Goal: Task Accomplishment & Management: Complete application form

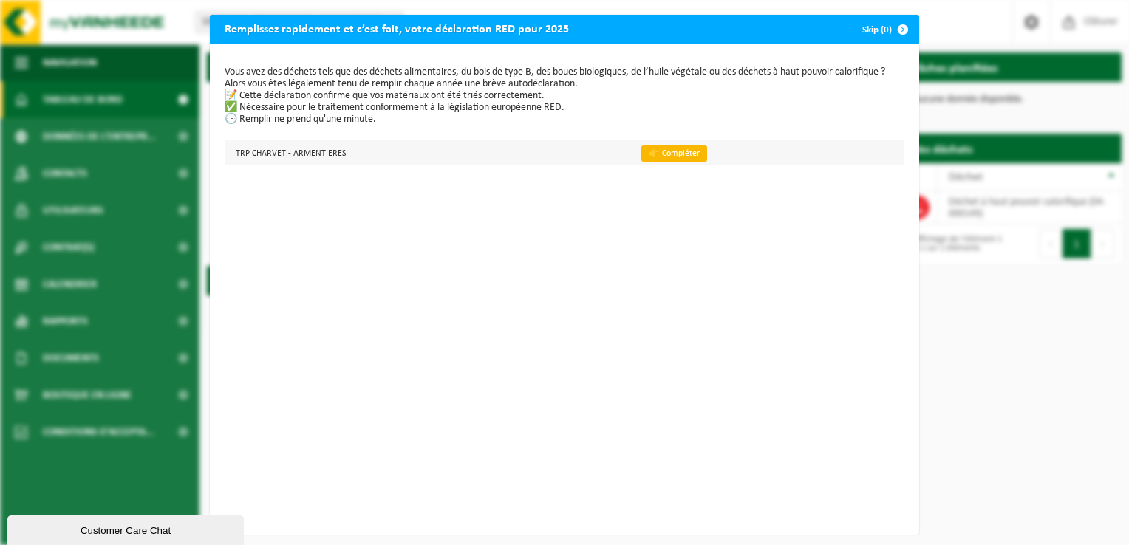
click at [674, 149] on link "👉 Compléter" at bounding box center [674, 154] width 66 height 16
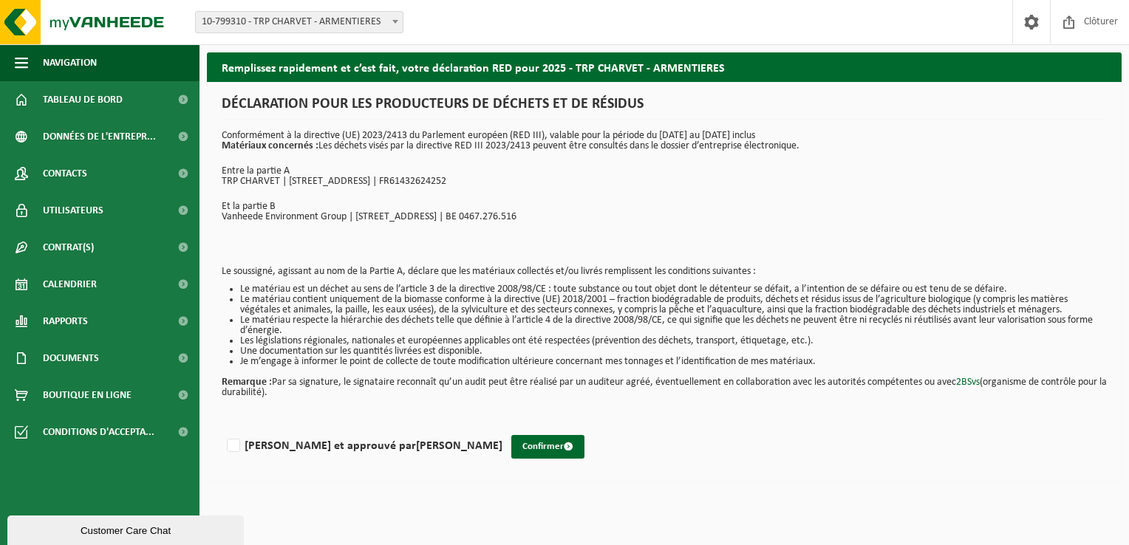
click at [219, 447] on div "Lu et approuvé par Marina ADDI Confirmer" at bounding box center [664, 447] width 914 height 68
click at [233, 445] on label "Lu et approuvé par Marina ADDI" at bounding box center [363, 446] width 278 height 22
click at [502, 428] on input "Lu et approuvé par Marina ADDI" at bounding box center [502, 427] width 1 height 1
checkbox input "true"
click at [511, 442] on button "Confirmer" at bounding box center [547, 447] width 73 height 24
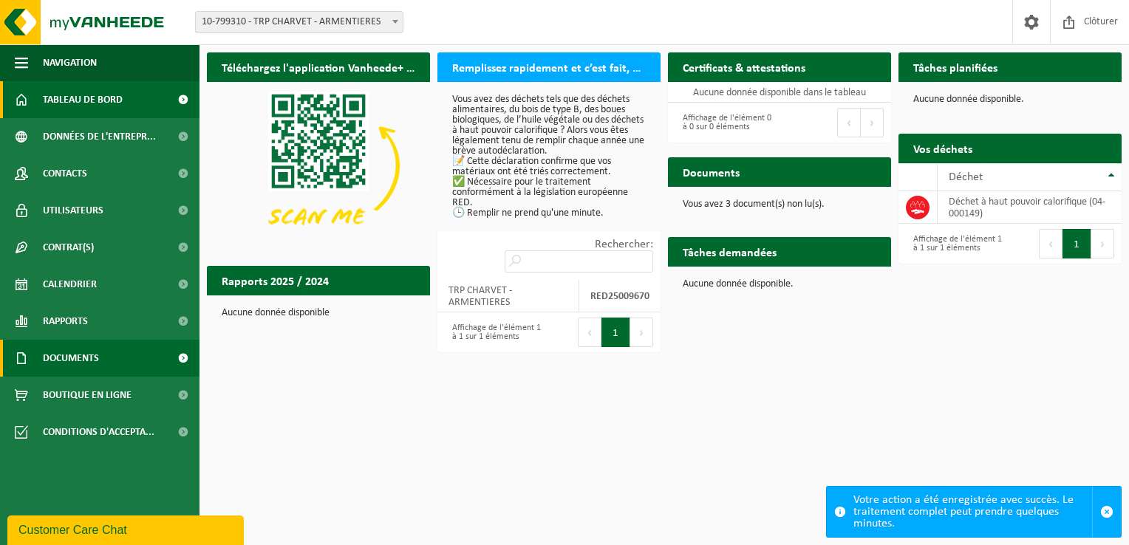
click at [146, 353] on link "Documents" at bounding box center [99, 358] width 199 height 37
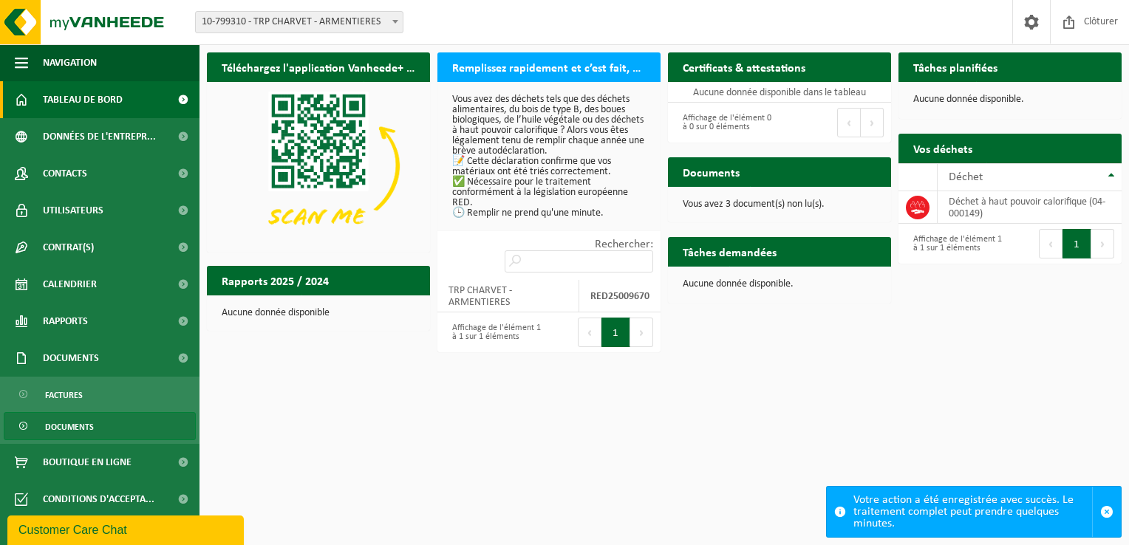
click at [109, 420] on link "Documents" at bounding box center [100, 426] width 192 height 28
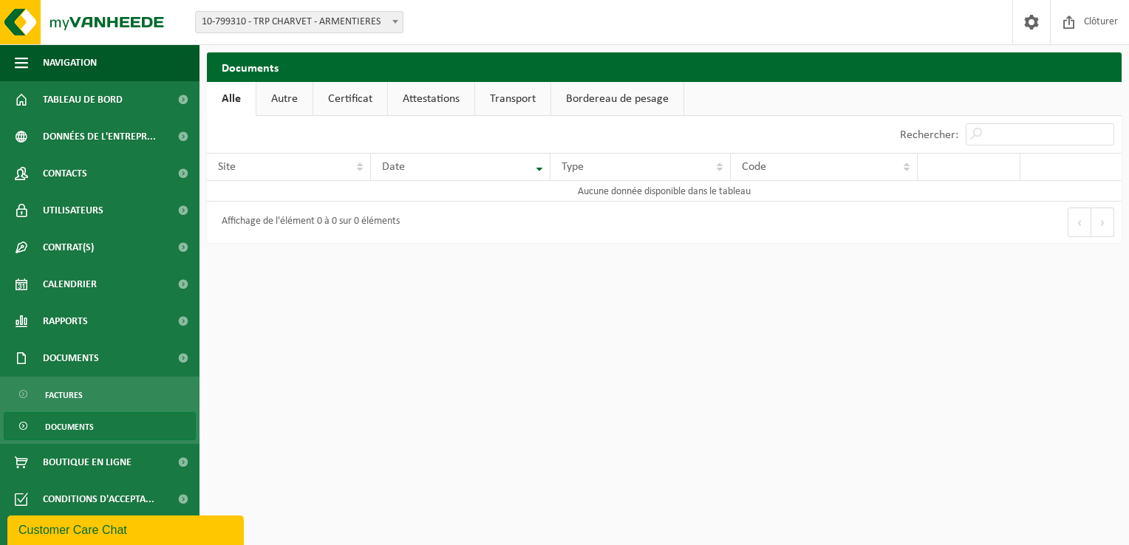
click at [35, 424] on link "Documents" at bounding box center [100, 426] width 192 height 28
click at [280, 100] on link "Autre" at bounding box center [284, 99] width 56 height 34
click at [337, 96] on link "Certificat" at bounding box center [352, 99] width 74 height 34
click at [431, 102] on link "Attestations" at bounding box center [431, 99] width 86 height 34
click at [529, 99] on link "Transport" at bounding box center [515, 99] width 75 height 34
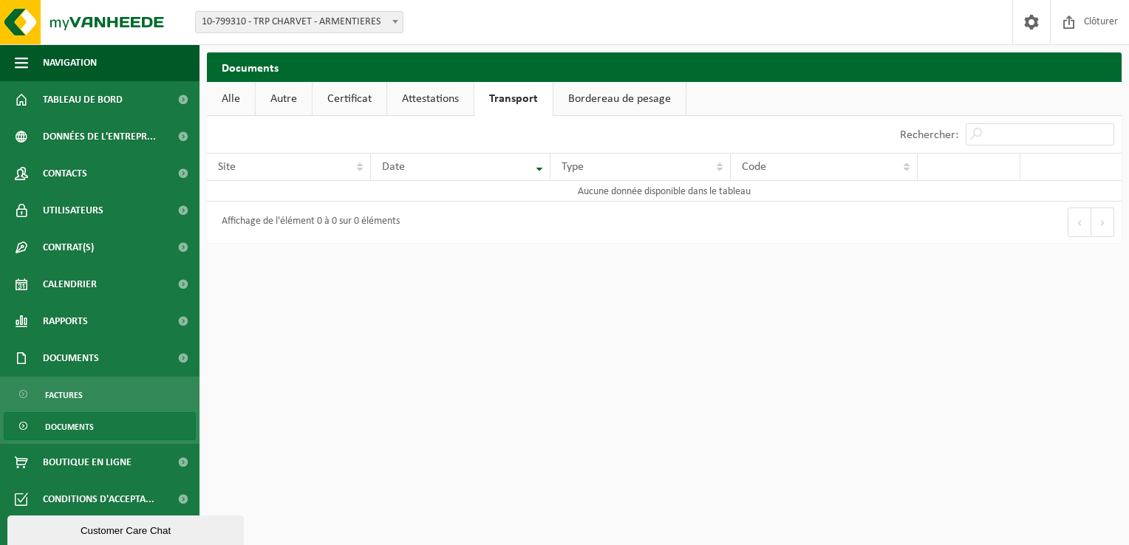
click at [231, 98] on link "Alle" at bounding box center [231, 99] width 48 height 34
click at [100, 398] on link "Factures" at bounding box center [100, 394] width 192 height 28
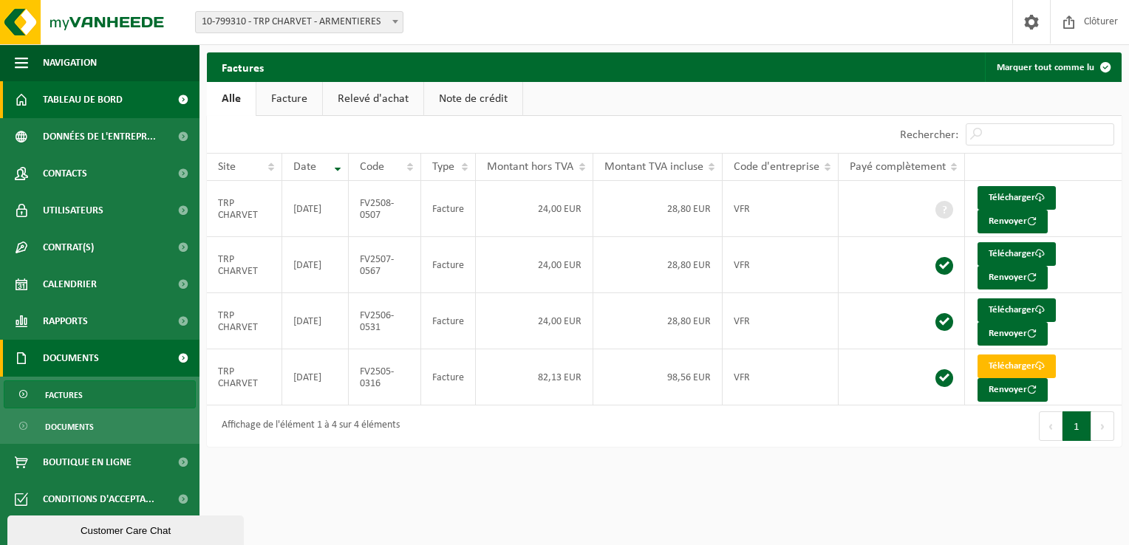
click at [135, 103] on link "Tableau de bord" at bounding box center [99, 99] width 199 height 37
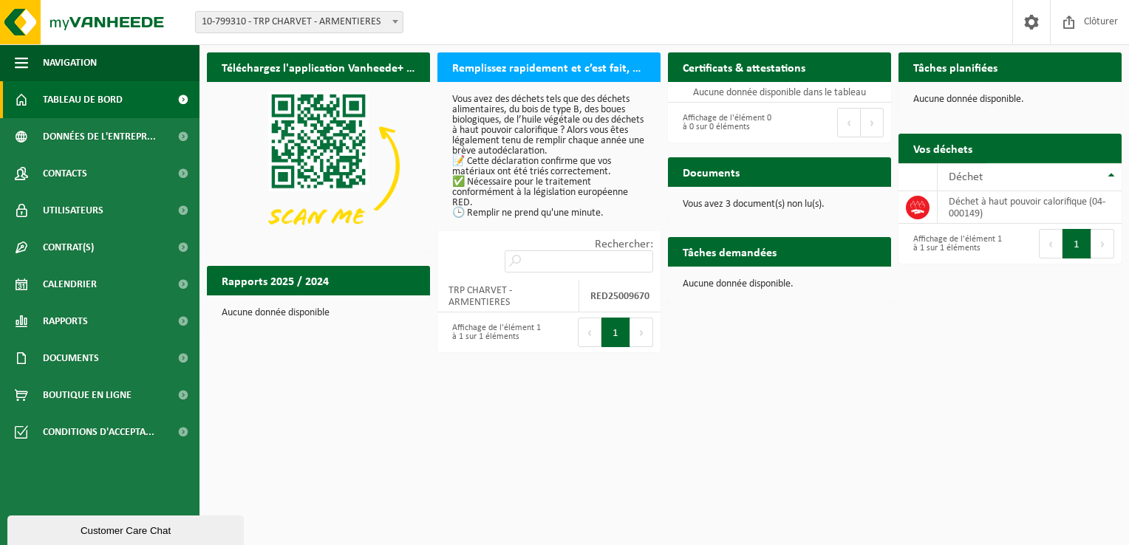
click at [1089, 173] on span "Demander un transport" at bounding box center [1046, 178] width 96 height 10
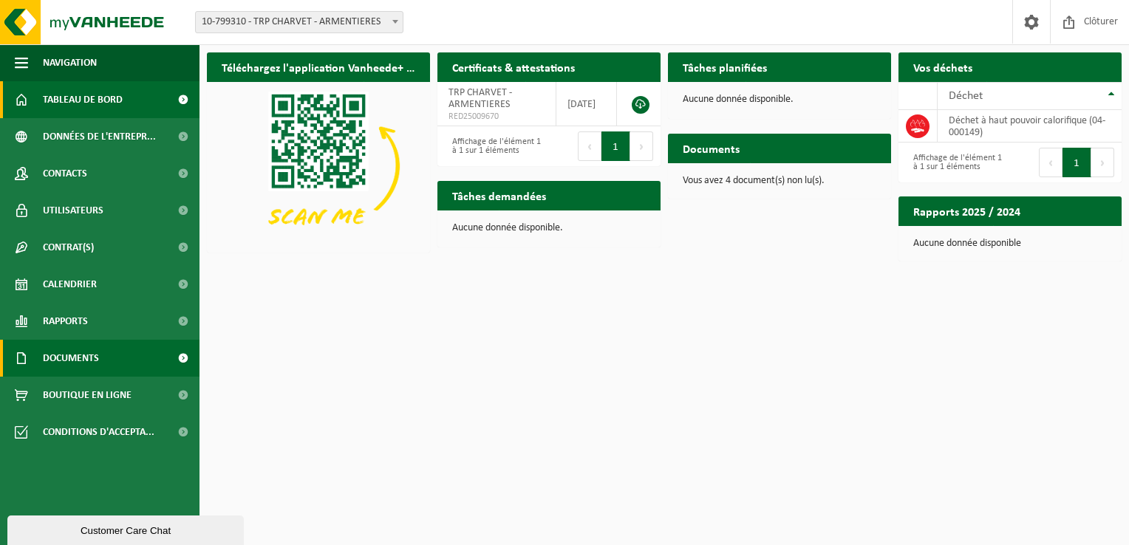
click at [182, 358] on span at bounding box center [182, 358] width 33 height 37
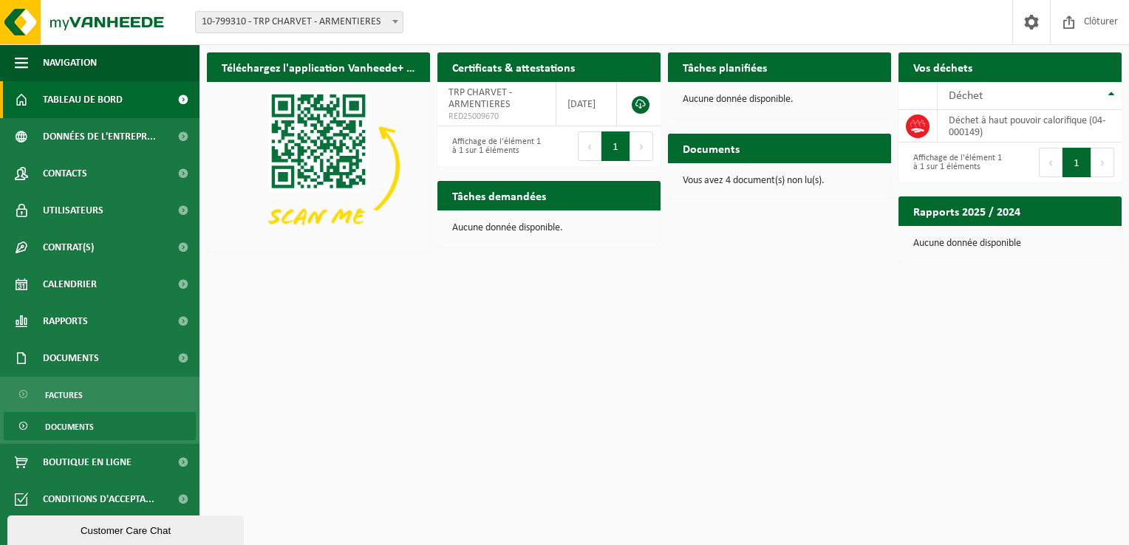
click at [89, 430] on span "Documents" at bounding box center [69, 427] width 49 height 28
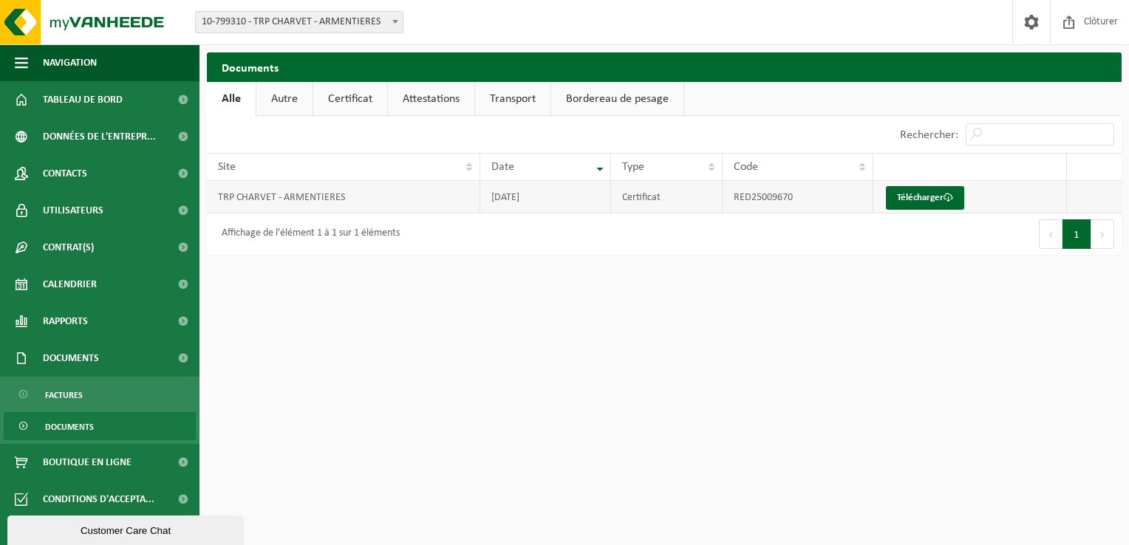
click at [474, 199] on td "TRP CHARVET - ARMENTIERES" at bounding box center [343, 197] width 273 height 32
click at [617, 97] on link "Bordereau de pesage" at bounding box center [617, 99] width 132 height 34
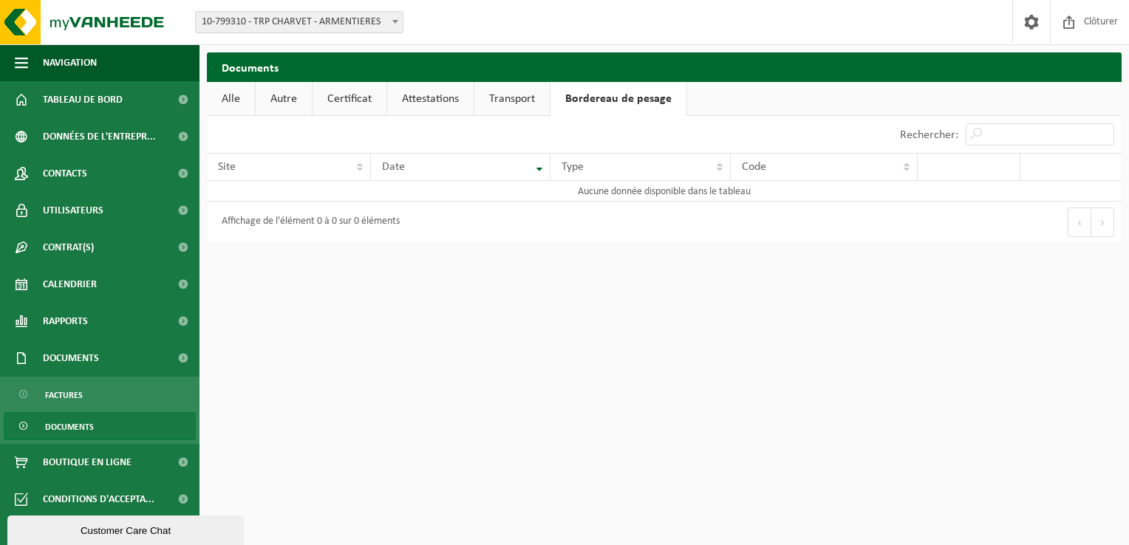
click at [508, 93] on link "Transport" at bounding box center [511, 99] width 75 height 34
click at [440, 98] on link "Attestations" at bounding box center [430, 99] width 86 height 34
click at [350, 100] on link "Certificat" at bounding box center [349, 99] width 74 height 34
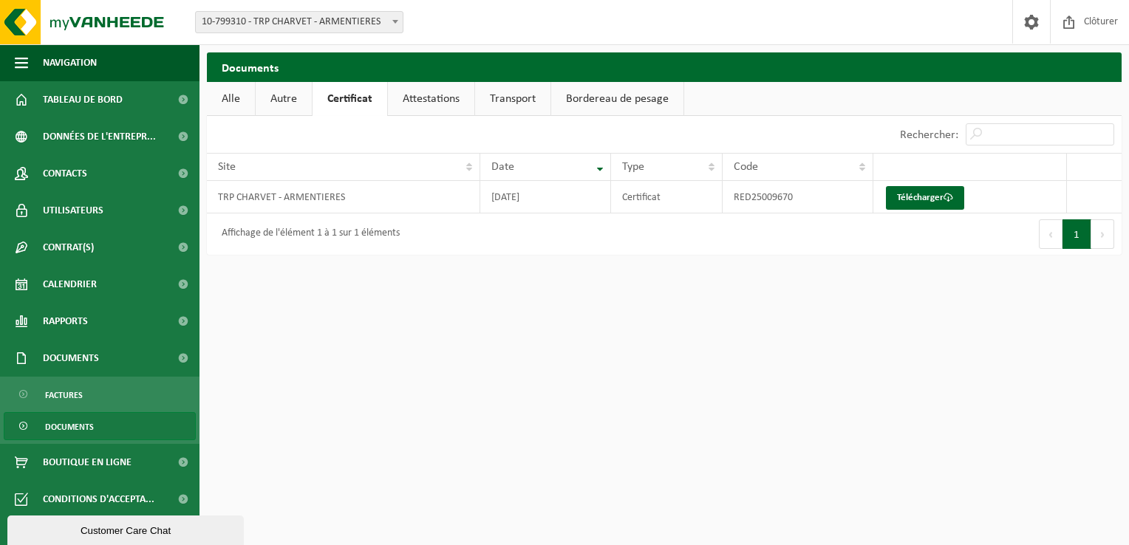
click at [295, 100] on link "Autre" at bounding box center [284, 99] width 56 height 34
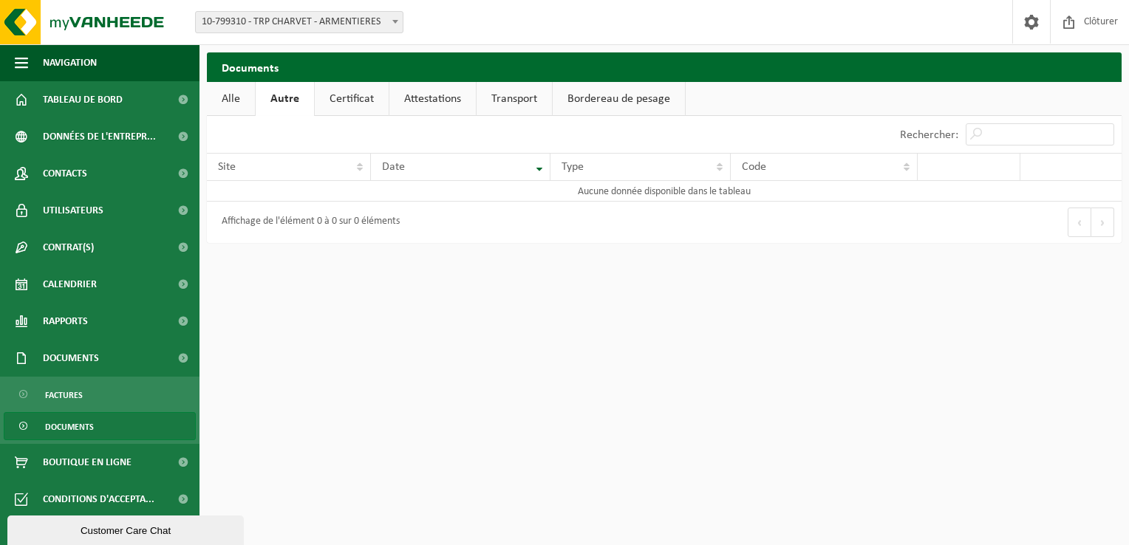
click at [249, 92] on link "Alle" at bounding box center [231, 99] width 48 height 34
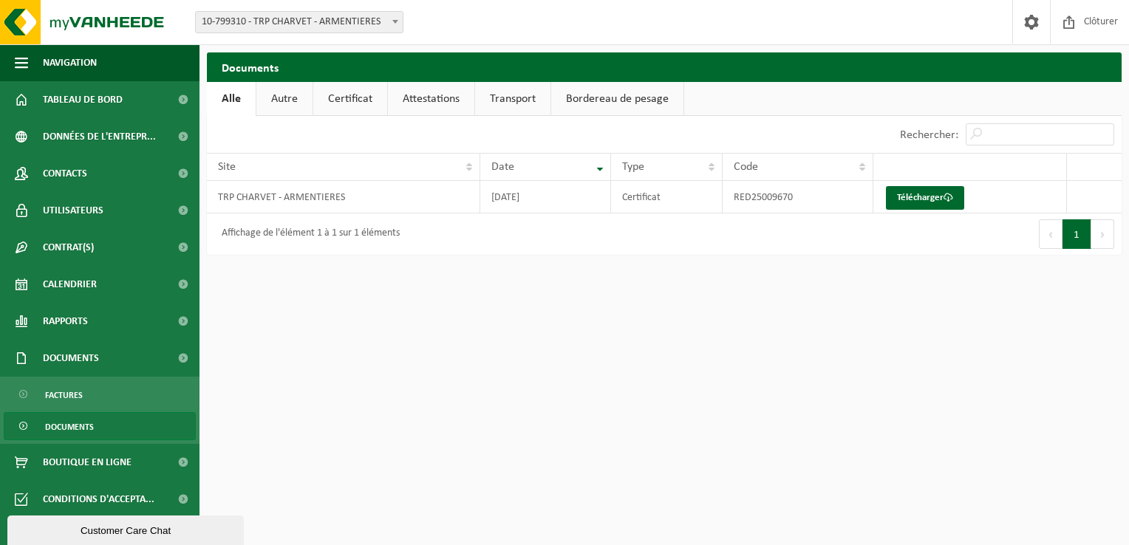
click at [310, 309] on html "Site: 10-799310 - TRP CHARVET - ARMENTIERES 10-799310 - TRP CHARVET - ARMENTIER…" at bounding box center [564, 272] width 1129 height 545
